Goal: Navigation & Orientation: Find specific page/section

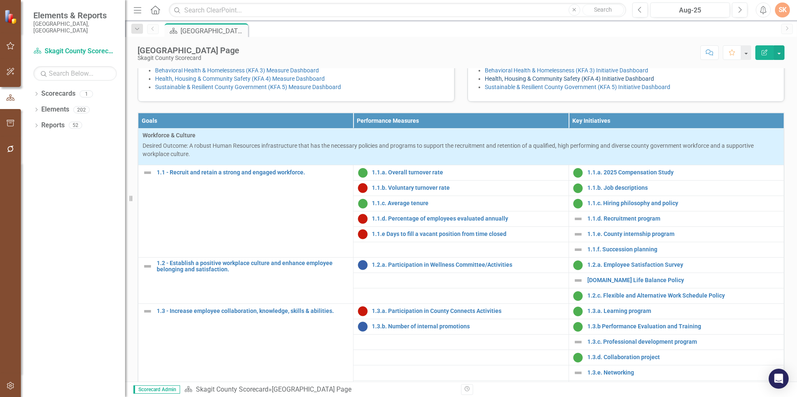
click at [561, 82] on link "Health, Housing & Community Safety (KFA 4) Initiative Dashboard" at bounding box center [569, 78] width 169 height 7
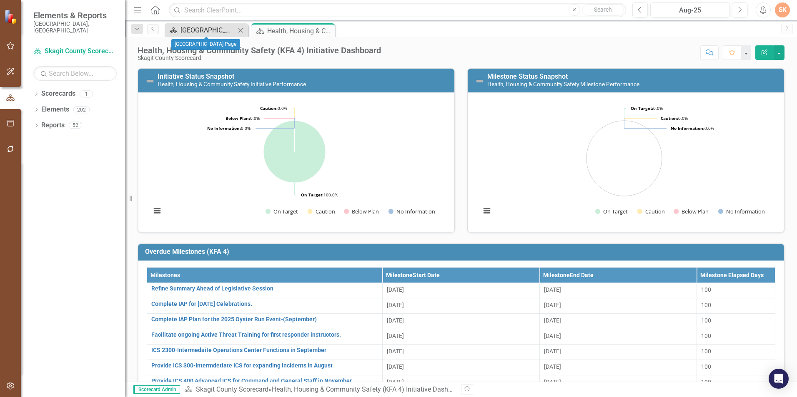
click at [228, 31] on div "[GEOGRAPHIC_DATA] Page" at bounding box center [207, 30] width 55 height 10
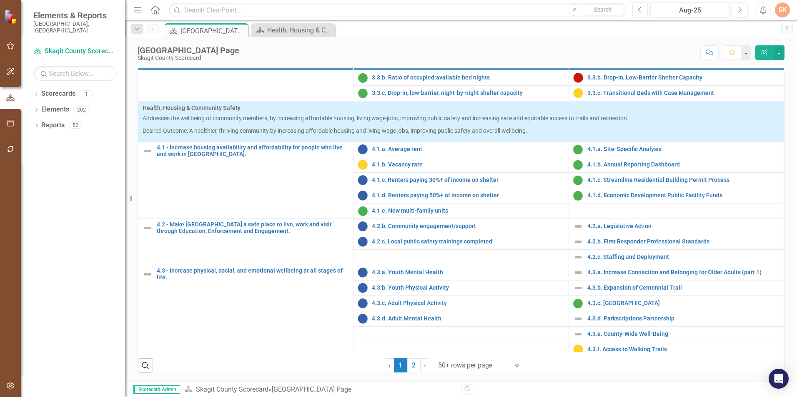
scroll to position [718, 0]
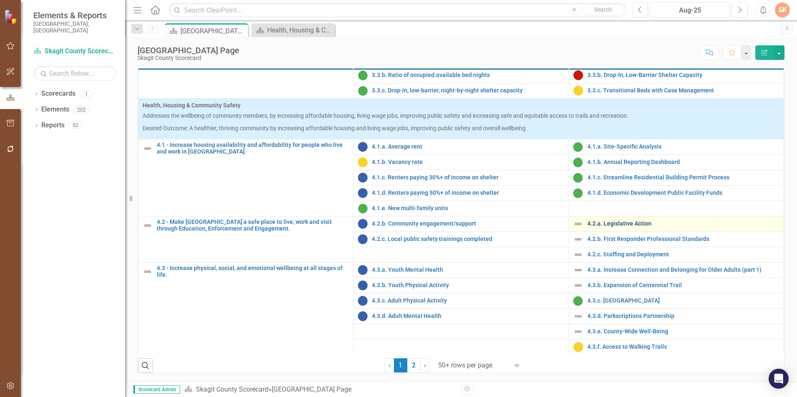
click at [628, 224] on link "4.2.a. Legislative Action" at bounding box center [683, 224] width 192 height 6
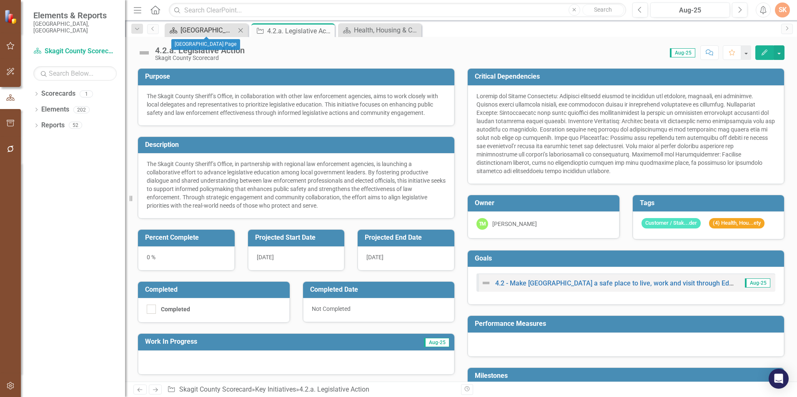
click at [204, 32] on div "[GEOGRAPHIC_DATA] Page" at bounding box center [207, 30] width 55 height 10
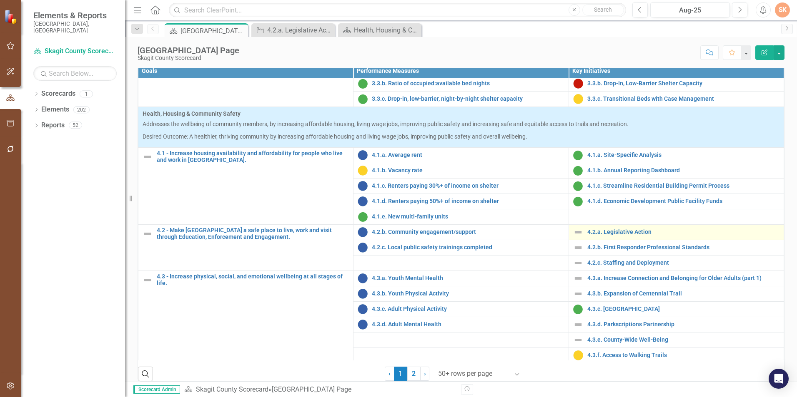
scroll to position [335, 0]
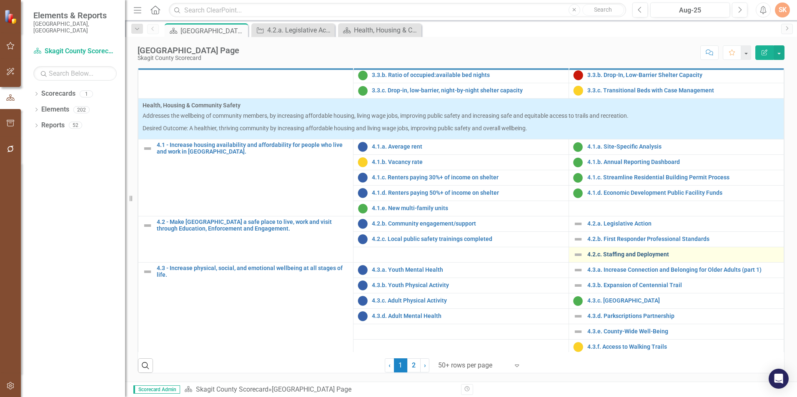
click at [605, 253] on link "4.2.c. Staffing and Deployment" at bounding box center [683, 255] width 192 height 6
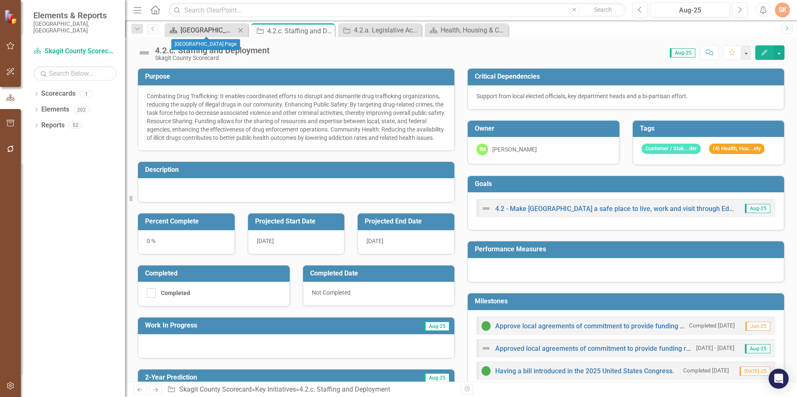
click at [188, 28] on div "[GEOGRAPHIC_DATA] Page" at bounding box center [207, 30] width 55 height 10
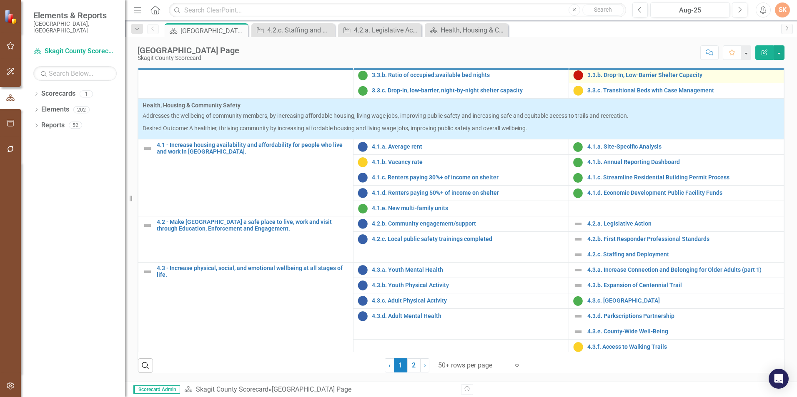
scroll to position [335, 0]
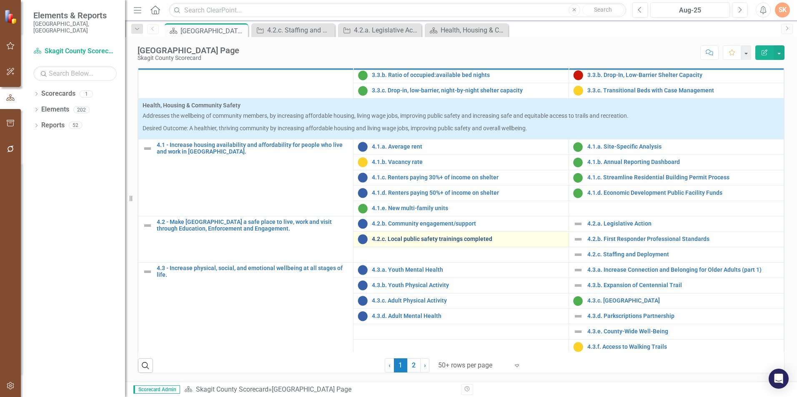
click at [430, 239] on link "4.2.c. Local public safety trainings completed" at bounding box center [468, 239] width 192 height 6
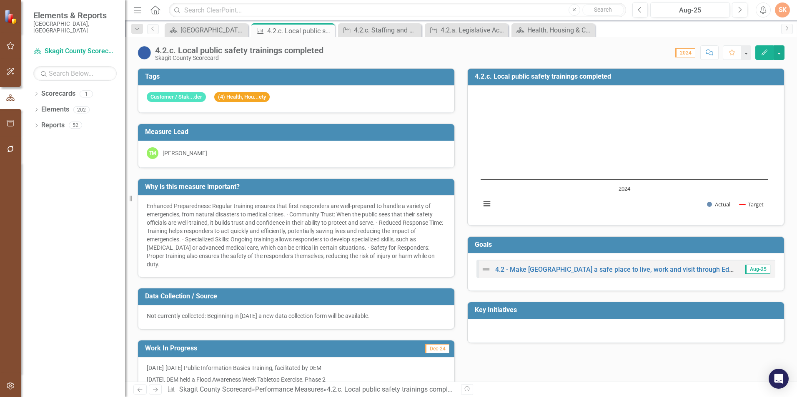
click at [197, 37] on div "4.2.c. Local public safety trainings completed [GEOGRAPHIC_DATA] Scorecard Scor…" at bounding box center [461, 49] width 672 height 25
click at [195, 32] on div "[GEOGRAPHIC_DATA] Page" at bounding box center [207, 30] width 55 height 10
